Goal: Transaction & Acquisition: Purchase product/service

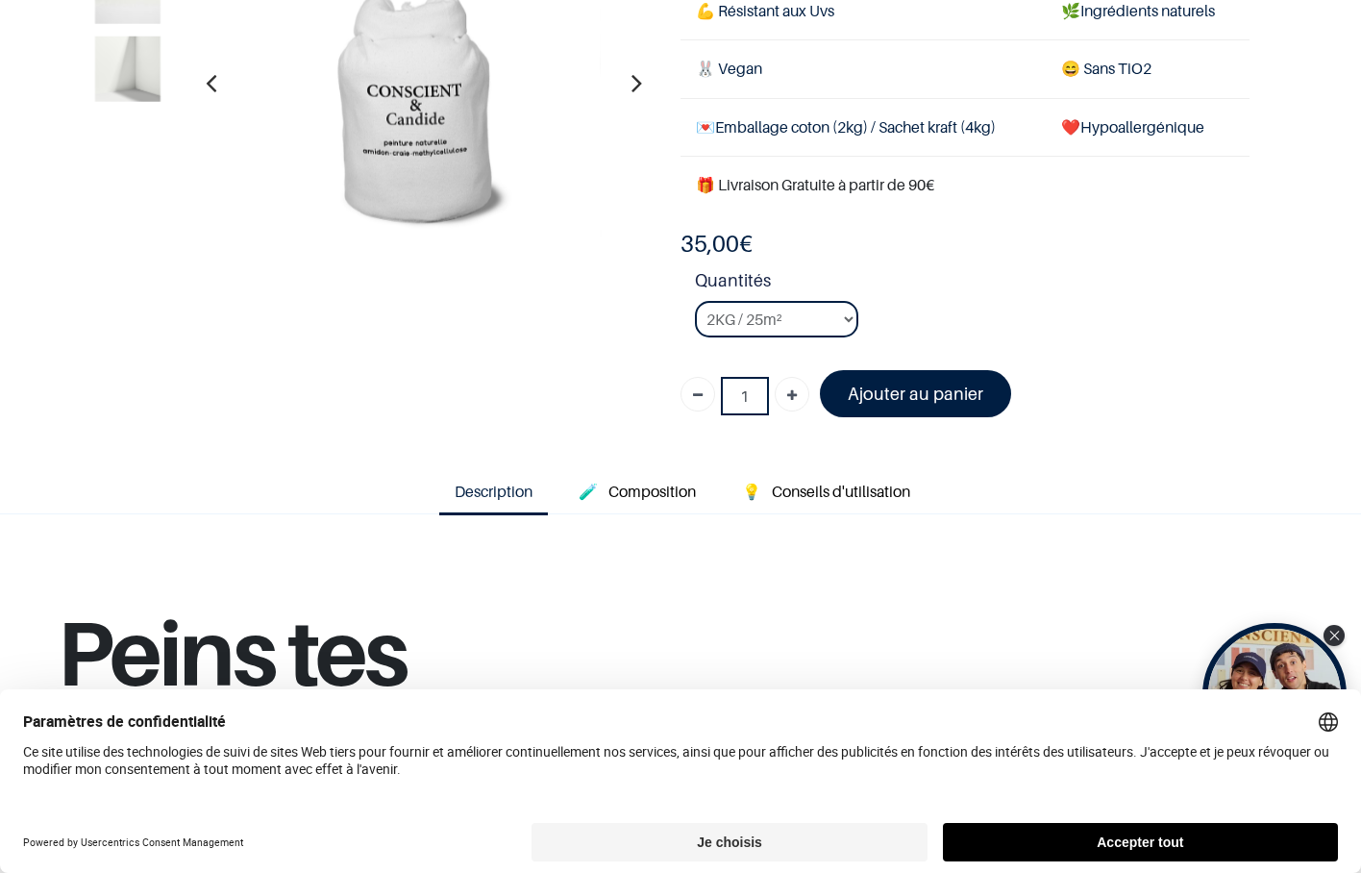
scroll to position [224, 0]
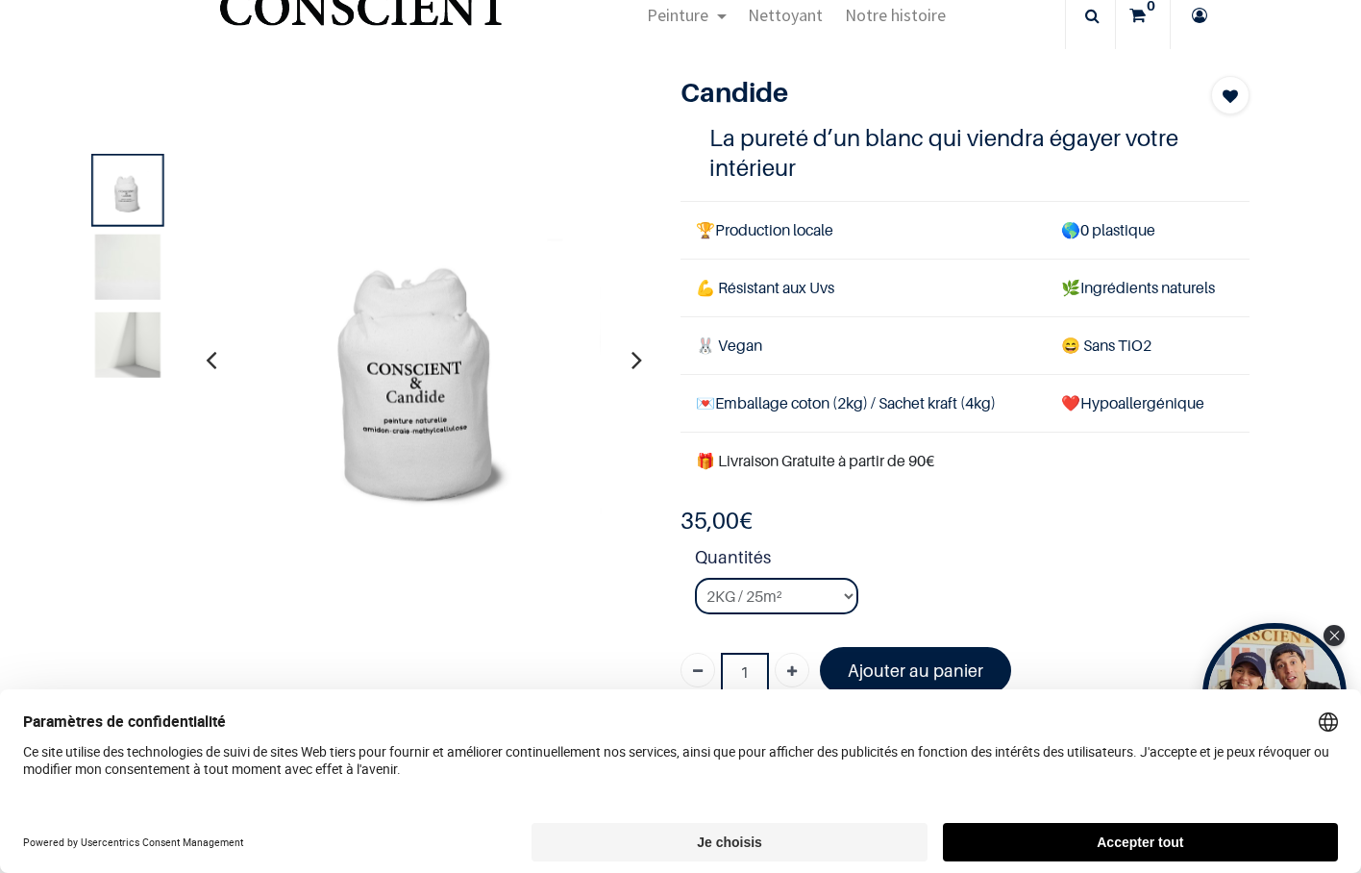
scroll to position [31, 0]
